Goal: Use online tool/utility: Utilize a website feature to perform a specific function

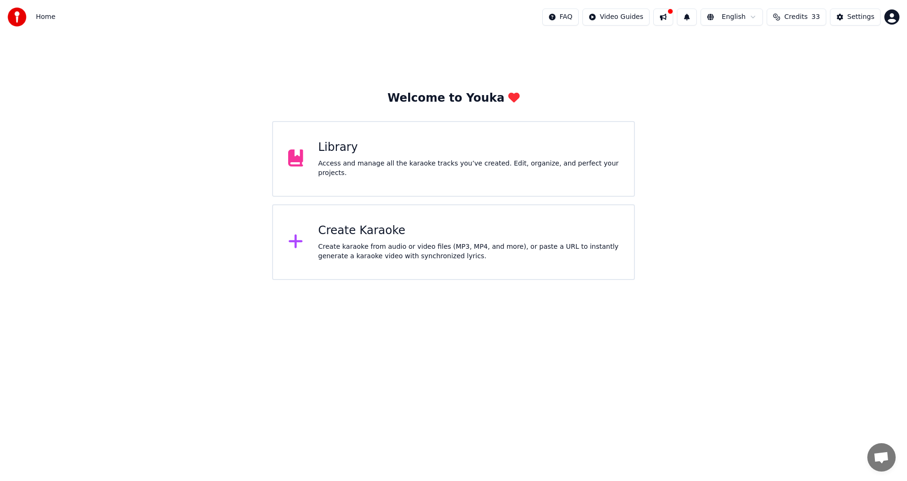
click at [296, 237] on icon at bounding box center [296, 241] width 14 height 14
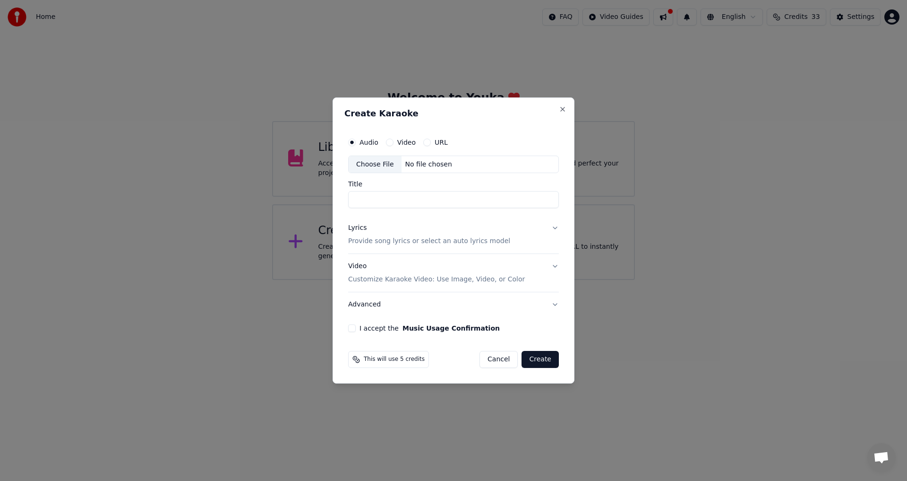
click at [370, 165] on div "Choose File" at bounding box center [375, 164] width 53 height 17
click at [553, 228] on button "Lyrics Provide song lyrics or select an auto lyrics model" at bounding box center [453, 235] width 211 height 38
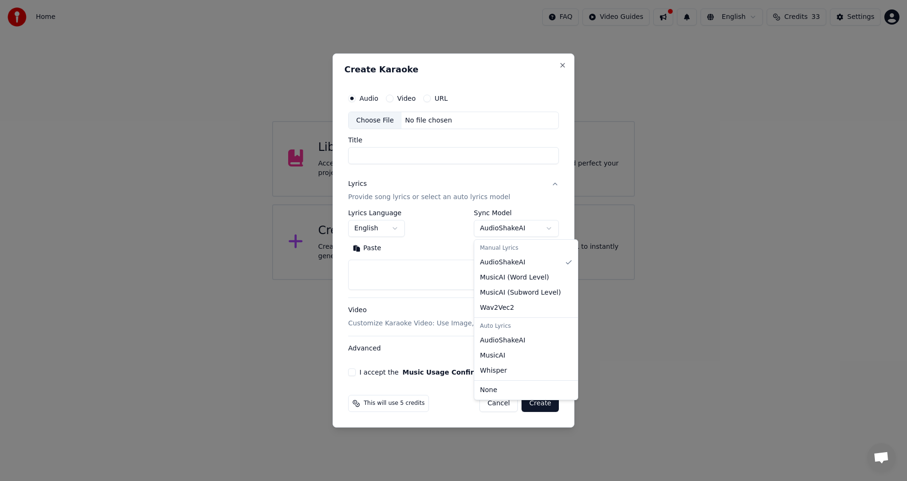
click at [547, 228] on body "**********" at bounding box center [453, 140] width 907 height 280
select select "**********"
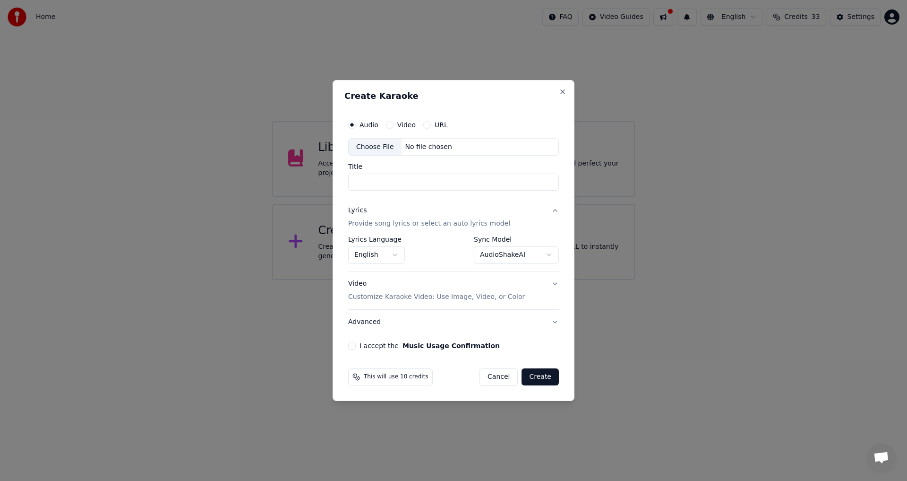
click at [374, 148] on div "Choose File" at bounding box center [375, 146] width 53 height 17
type input "**********"
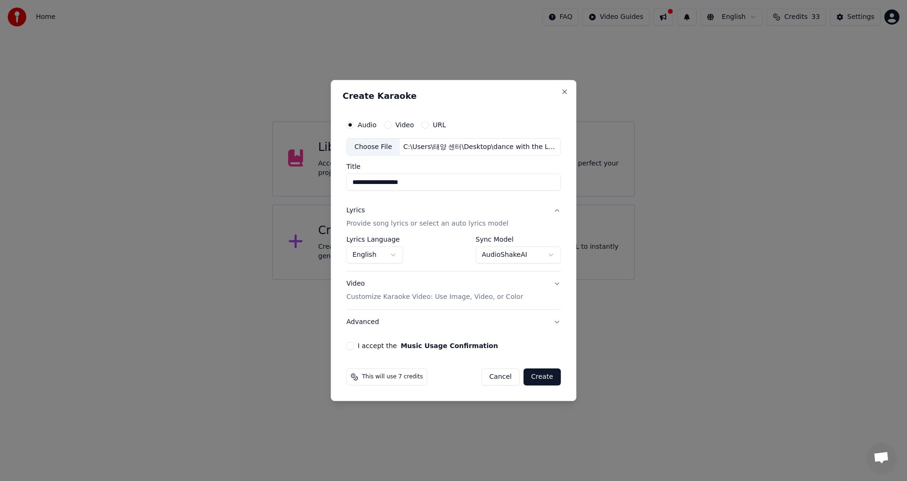
click at [357, 282] on div "Video Customize Karaoke Video: Use Image, Video, or Color" at bounding box center [434, 290] width 177 height 23
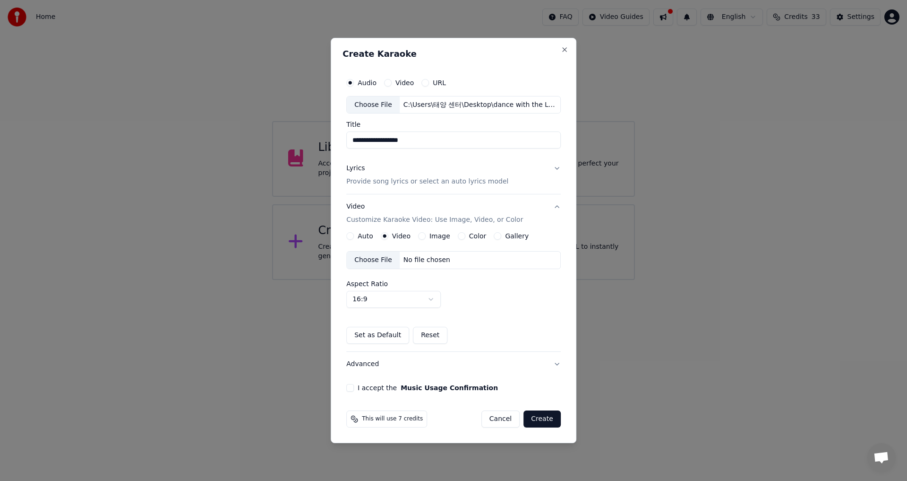
click at [422, 233] on button "Image" at bounding box center [422, 236] width 8 height 8
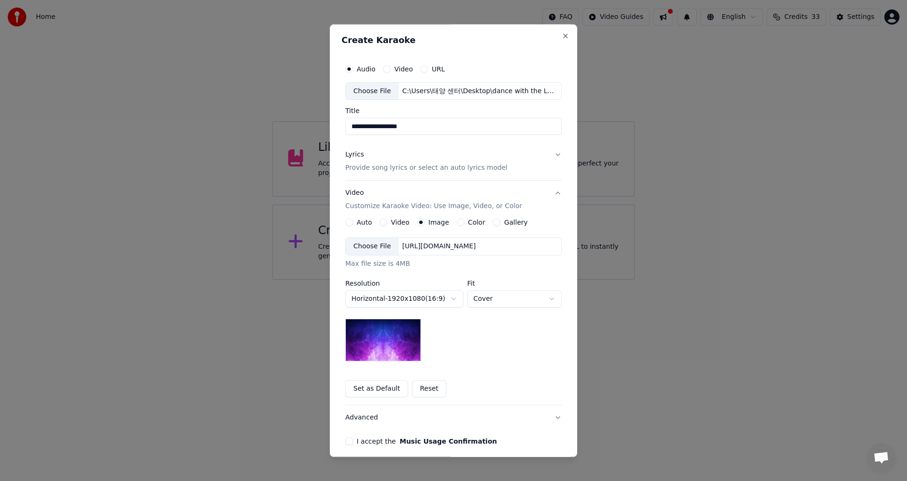
click at [395, 336] on img at bounding box center [384, 340] width 76 height 43
click at [342, 441] on div "**********" at bounding box center [454, 252] width 224 height 393
click at [348, 441] on button "I accept the Music Usage Confirmation" at bounding box center [350, 442] width 8 height 8
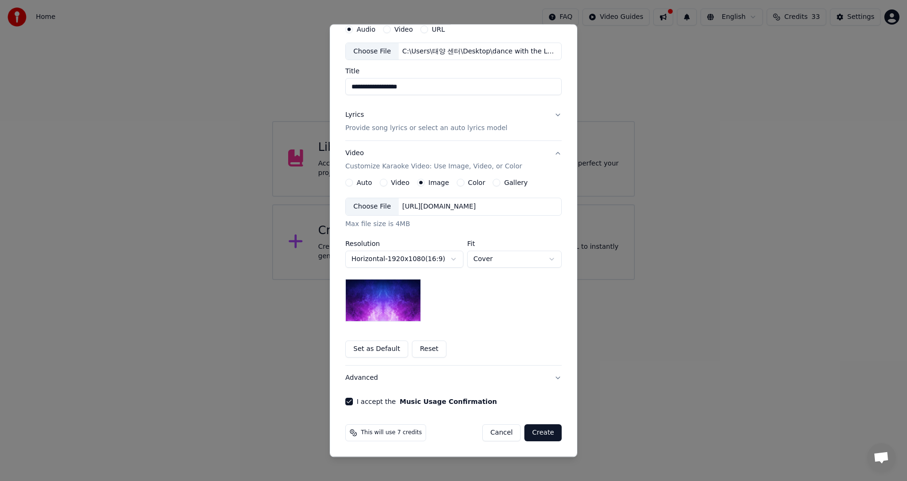
click at [544, 432] on button "Create" at bounding box center [543, 432] width 37 height 17
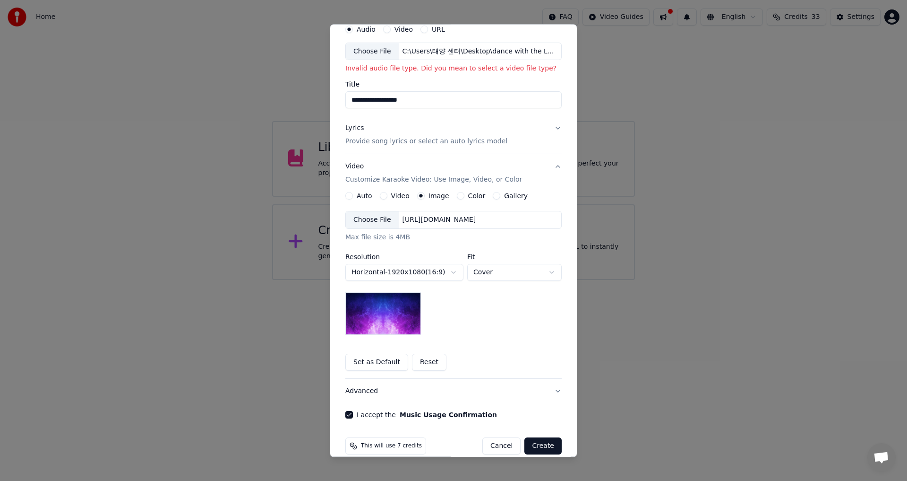
click at [543, 445] on button "Create" at bounding box center [543, 446] width 37 height 17
click at [544, 444] on button "Create" at bounding box center [543, 446] width 37 height 17
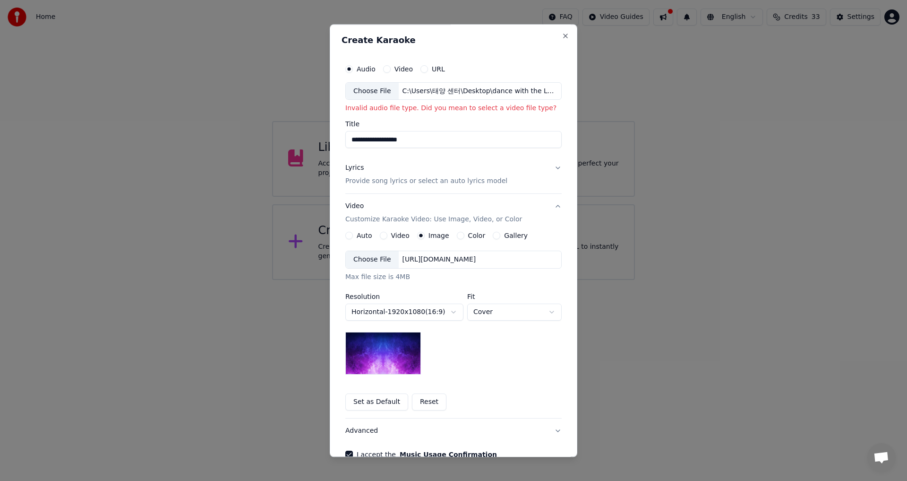
click at [361, 257] on div "Choose File" at bounding box center [372, 259] width 53 height 17
click at [472, 90] on div "C:\Users\태양 센터\Desktop\dance with the Lord.mp4" at bounding box center [479, 90] width 161 height 9
click at [528, 88] on div "C:\Users\태양 센터\Desktop\dance with the Lord.mp4" at bounding box center [479, 90] width 161 height 9
click at [385, 69] on button "Video" at bounding box center [387, 69] width 8 height 8
click at [374, 90] on div "Choose File" at bounding box center [372, 91] width 53 height 17
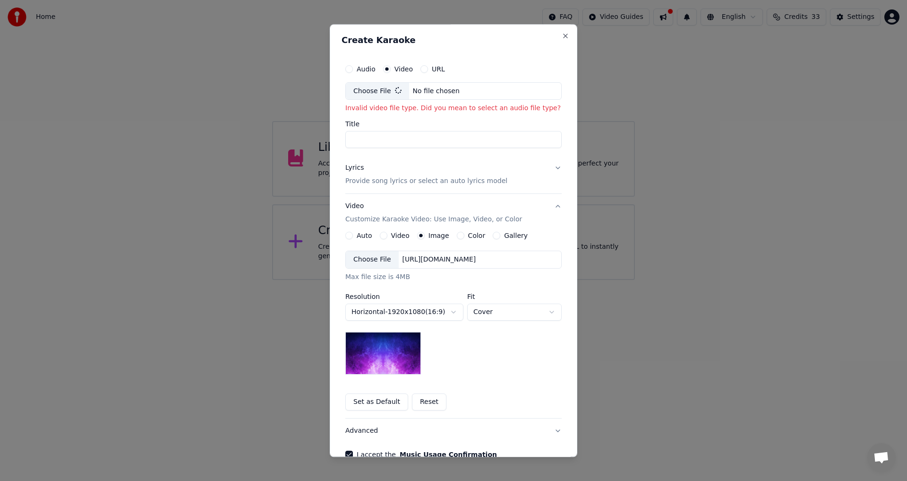
type input "**********"
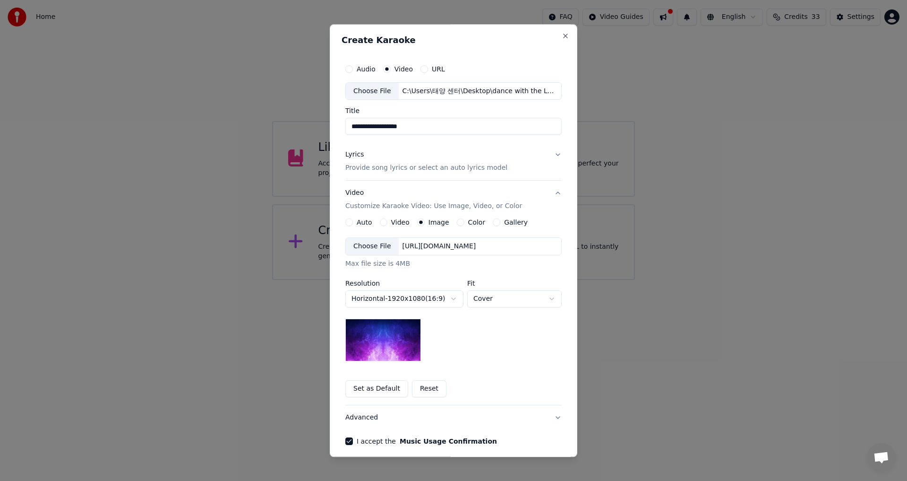
scroll to position [40, 0]
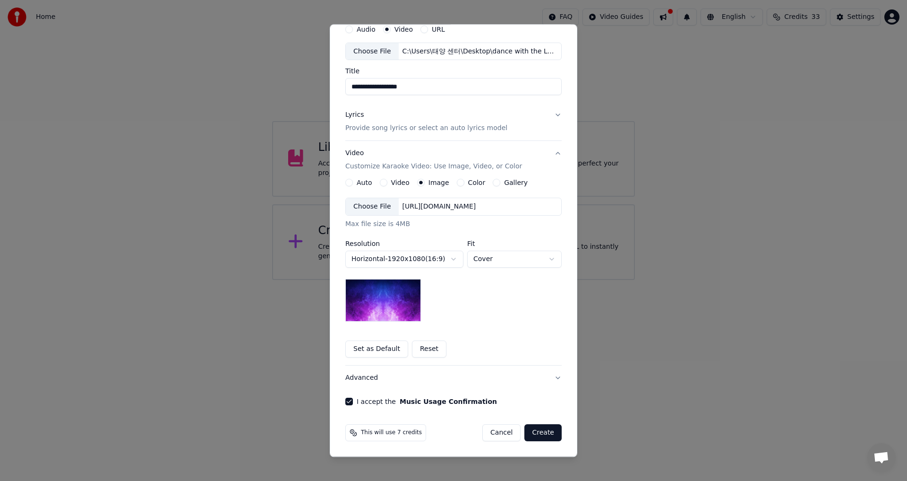
click at [536, 430] on button "Create" at bounding box center [543, 432] width 37 height 17
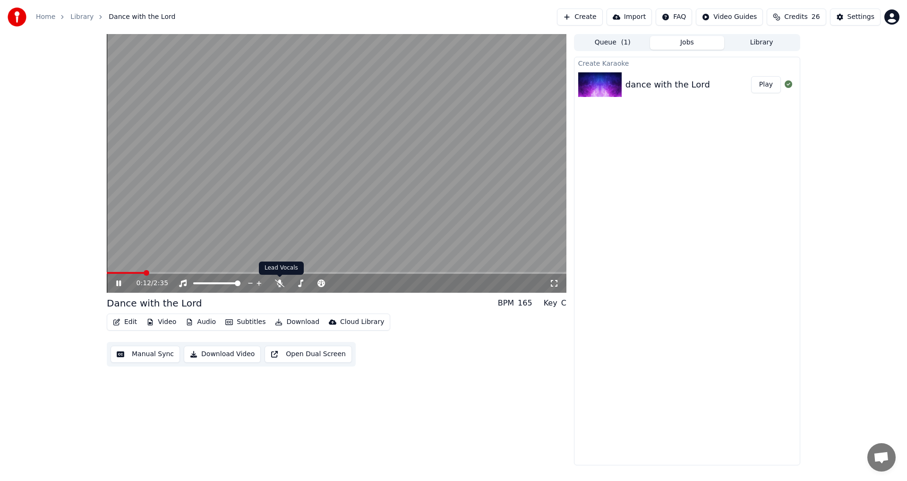
drag, startPoint x: 271, startPoint y: 281, endPoint x: 290, endPoint y: 274, distance: 20.6
click at [276, 280] on div "0:12 / 2:35" at bounding box center [343, 282] width 413 height 9
click at [280, 278] on div at bounding box center [318, 282] width 86 height 9
click at [280, 283] on icon at bounding box center [279, 283] width 9 height 8
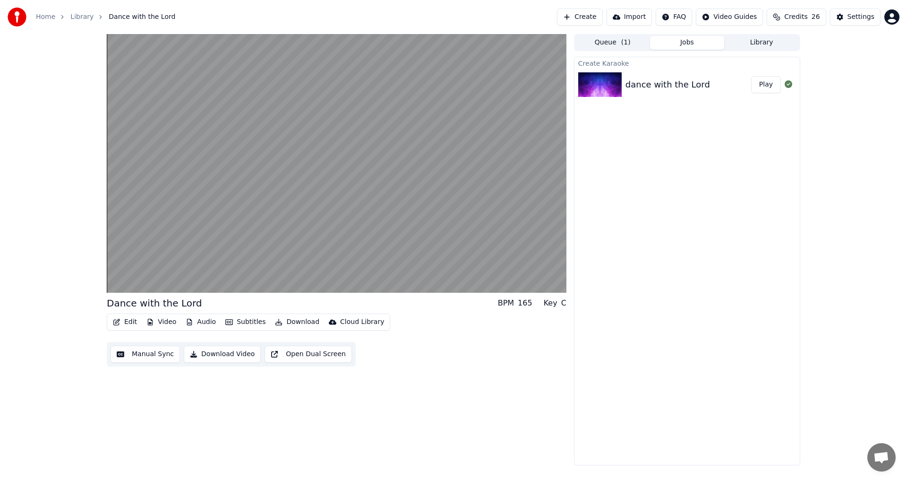
click at [125, 321] on button "Edit" at bounding box center [125, 321] width 32 height 13
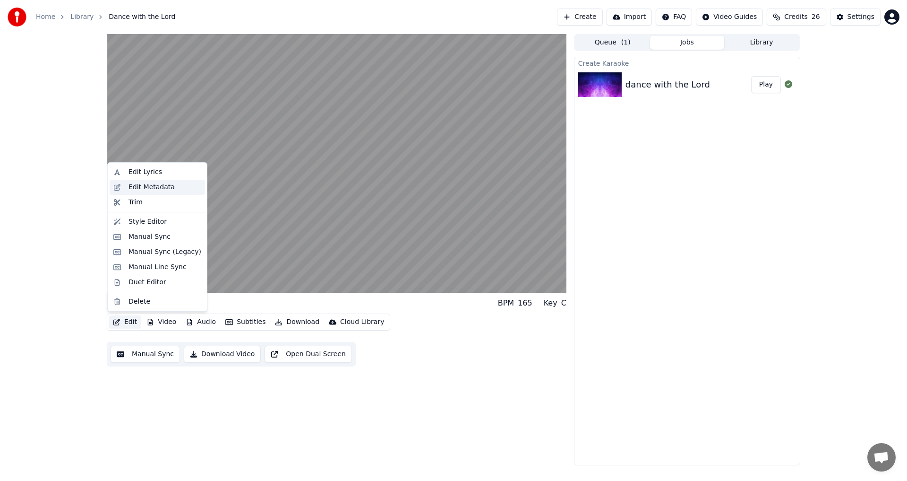
click at [153, 186] on div "Edit Metadata" at bounding box center [152, 186] width 46 height 9
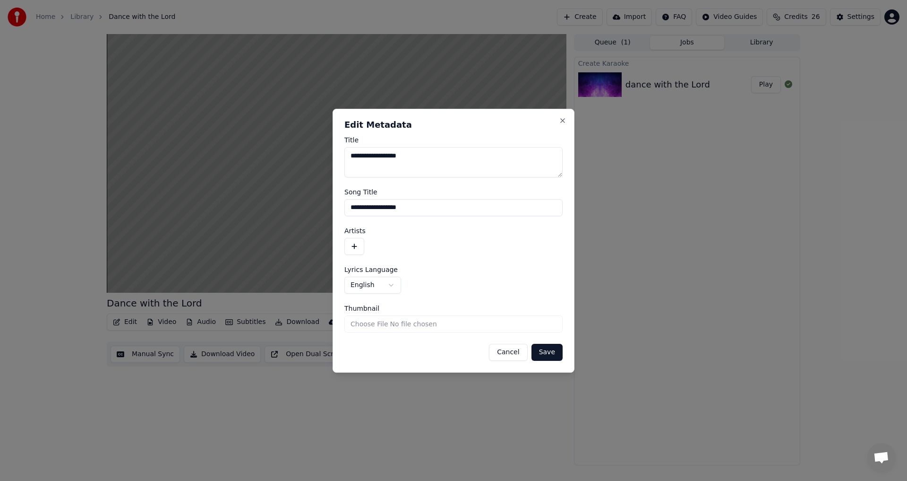
click at [546, 351] on button "Save" at bounding box center [547, 352] width 31 height 17
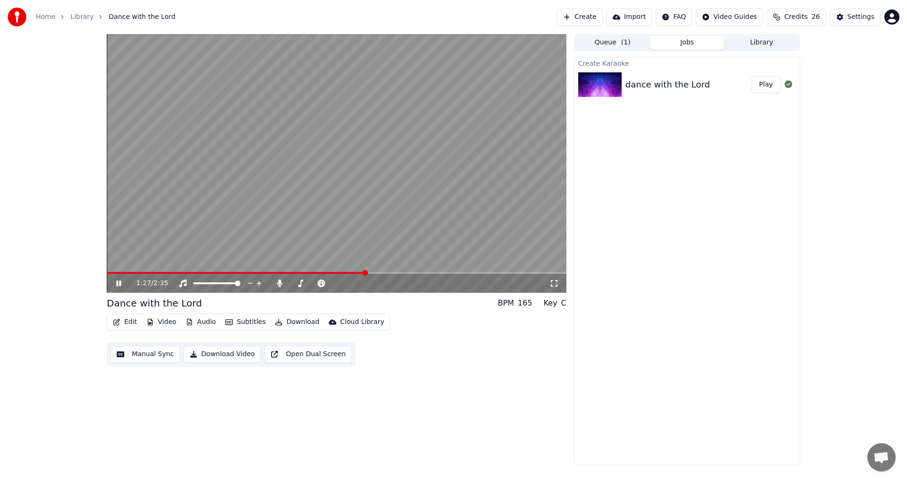
click at [276, 322] on icon "button" at bounding box center [279, 322] width 7 height 7
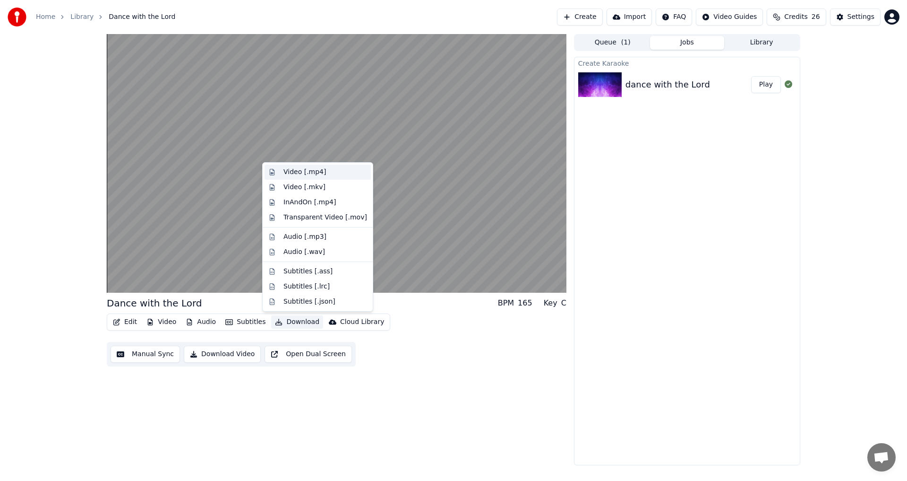
click at [298, 172] on div "Video [.mp4]" at bounding box center [305, 171] width 43 height 9
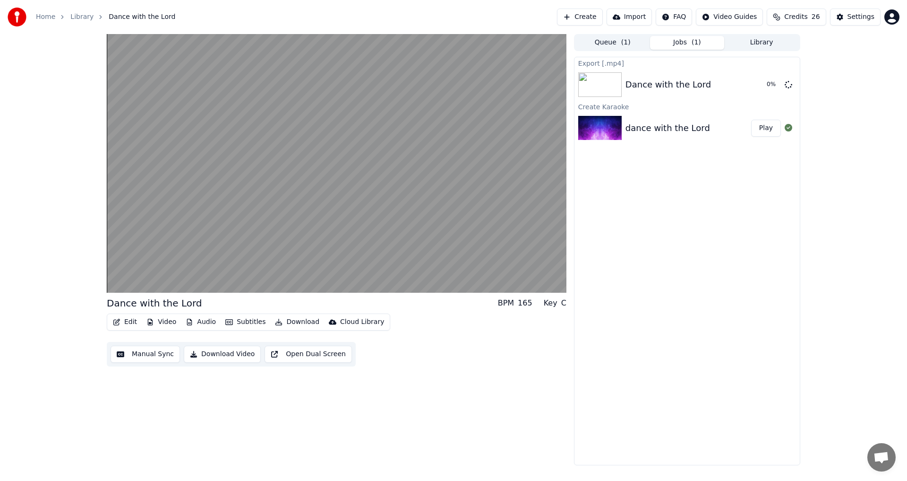
click at [194, 352] on button "Download Video" at bounding box center [222, 354] width 77 height 17
